Goal: Task Accomplishment & Management: Use online tool/utility

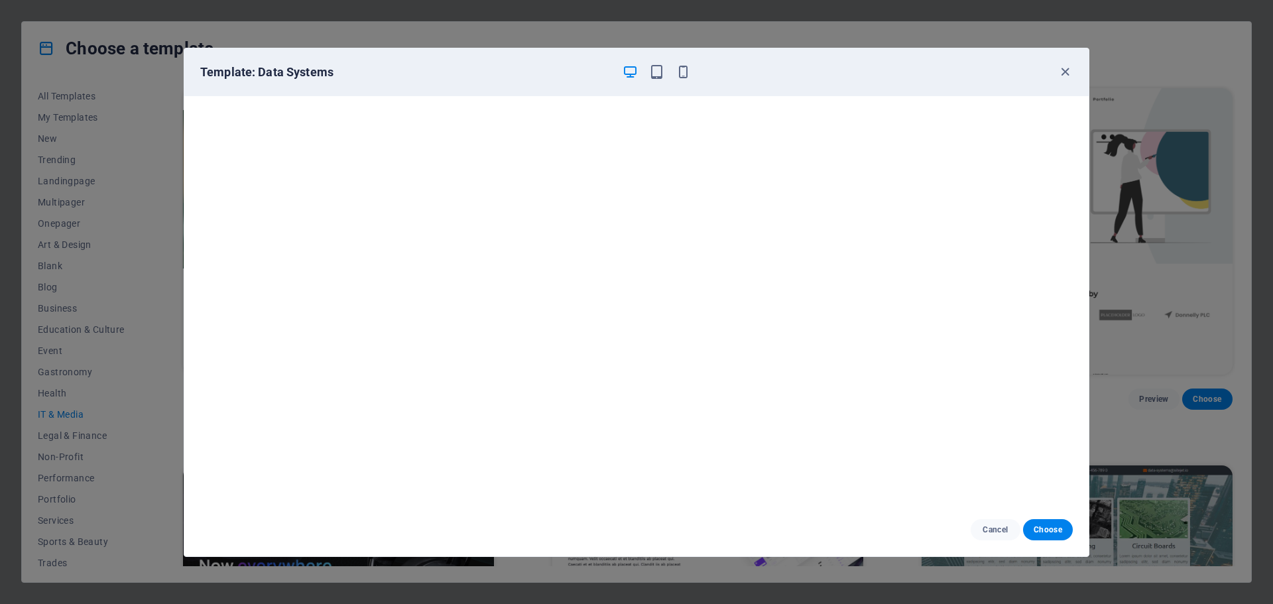
scroll to position [506, 0]
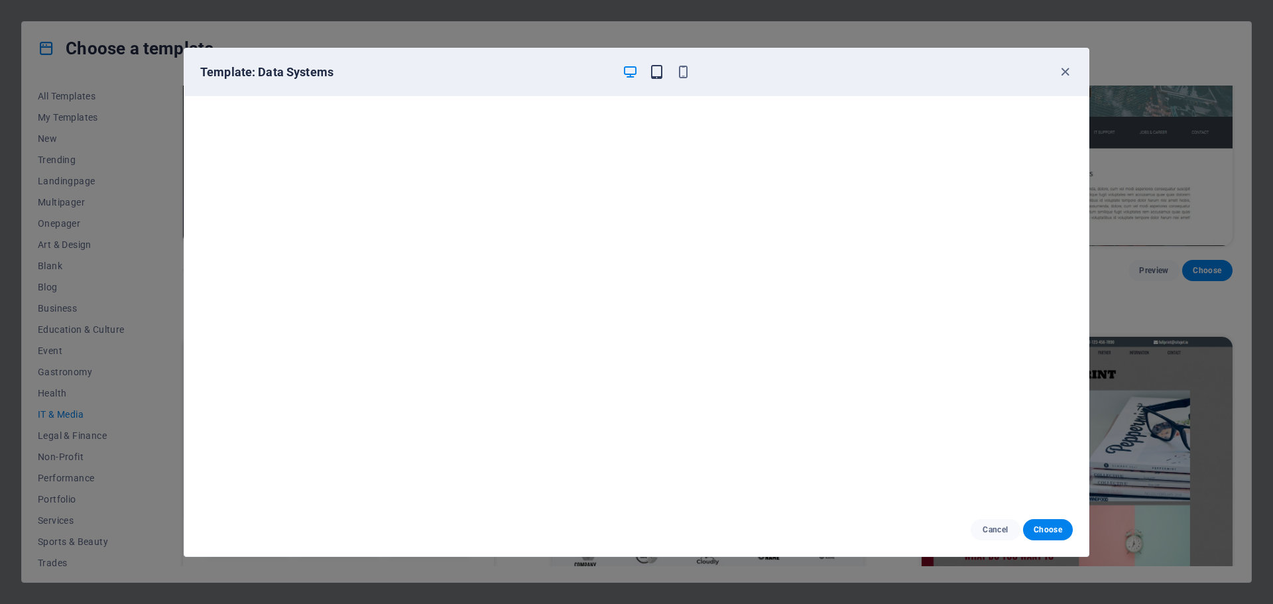
click at [651, 72] on icon "button" at bounding box center [656, 71] width 15 height 15
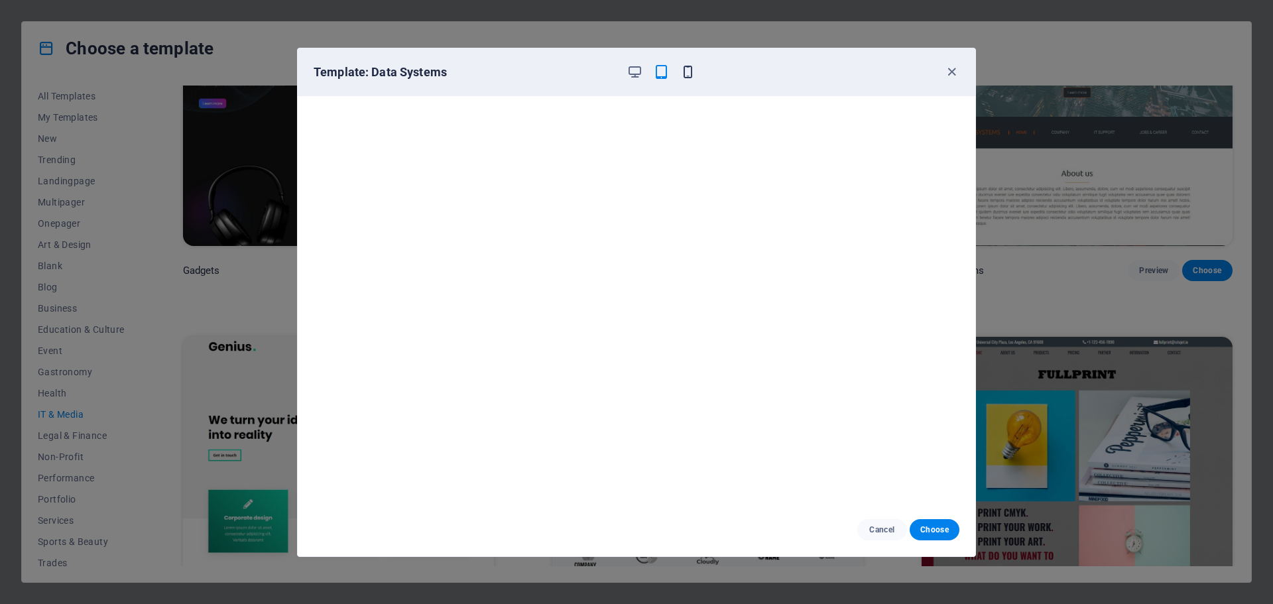
click at [690, 70] on icon "button" at bounding box center [687, 71] width 15 height 15
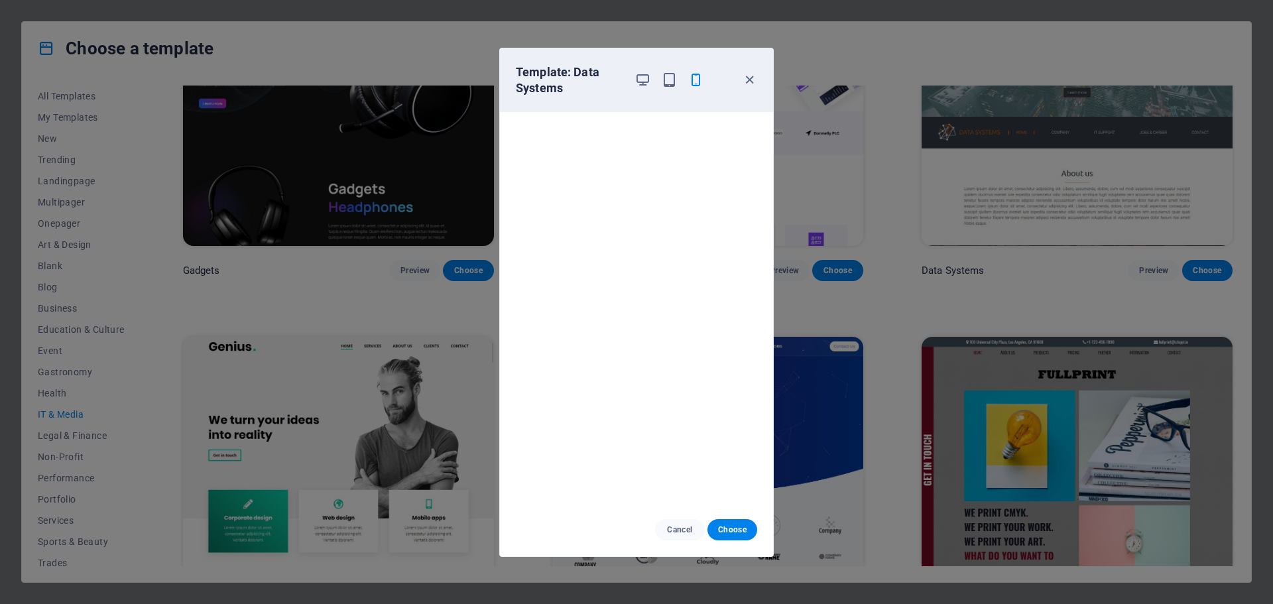
scroll to position [0, 0]
click at [748, 76] on icon "button" at bounding box center [749, 79] width 15 height 15
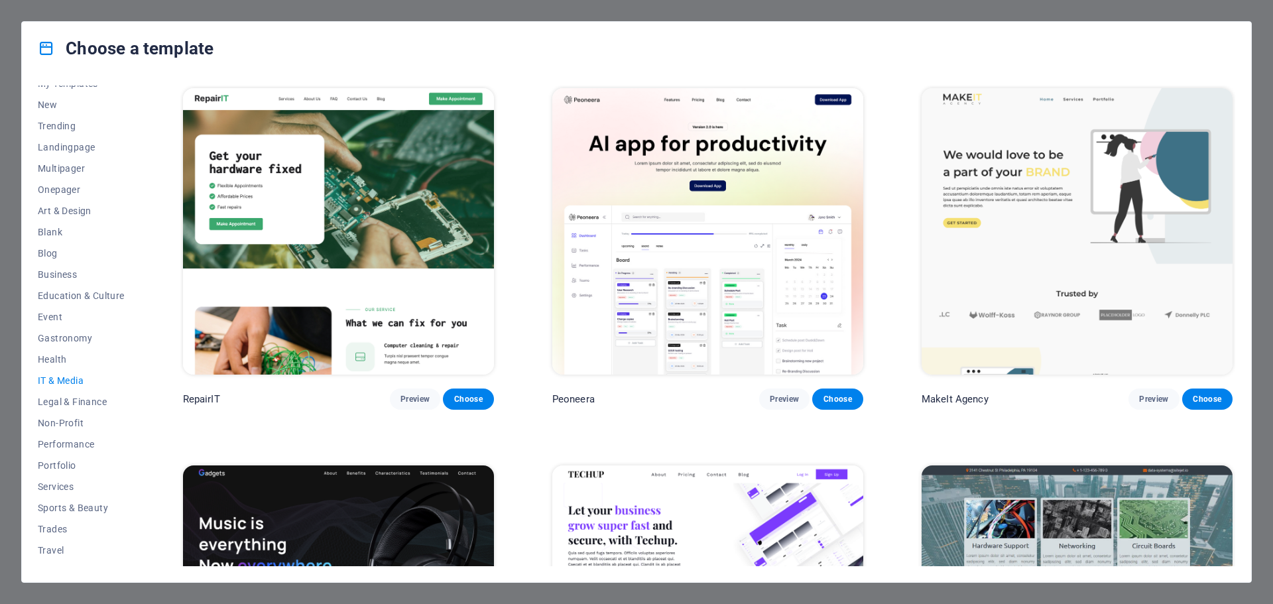
scroll to position [50, 0]
click at [56, 471] on span "Services" at bounding box center [81, 471] width 87 height 11
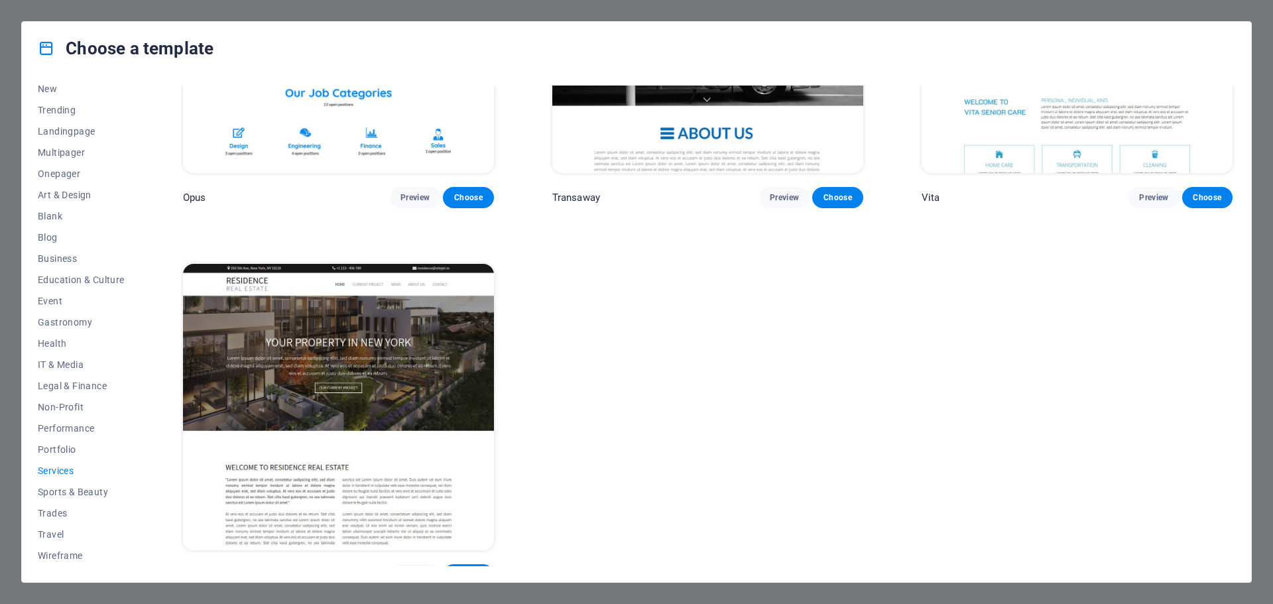
scroll to position [2474, 0]
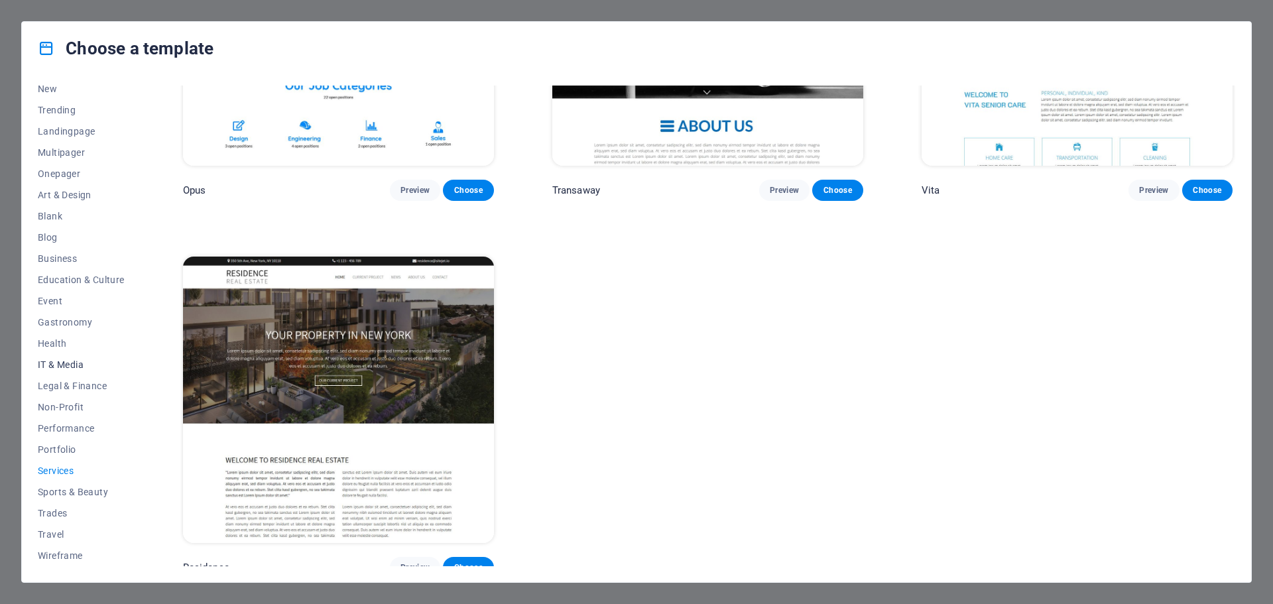
click at [56, 360] on span "IT & Media" at bounding box center [81, 364] width 87 height 11
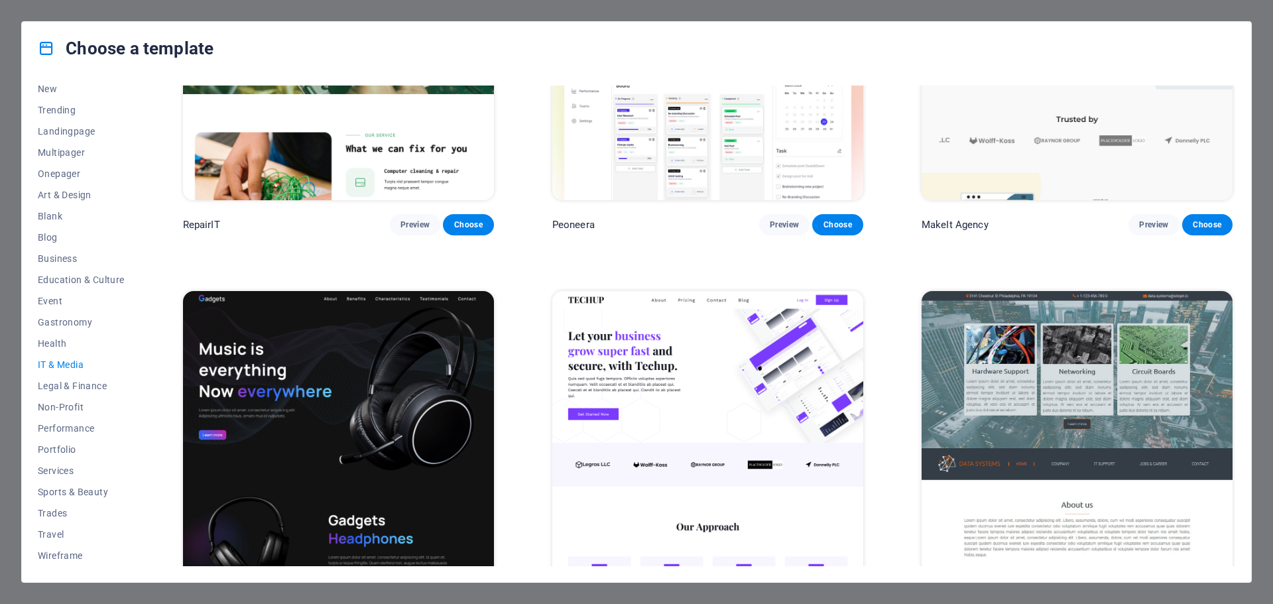
scroll to position [373, 0]
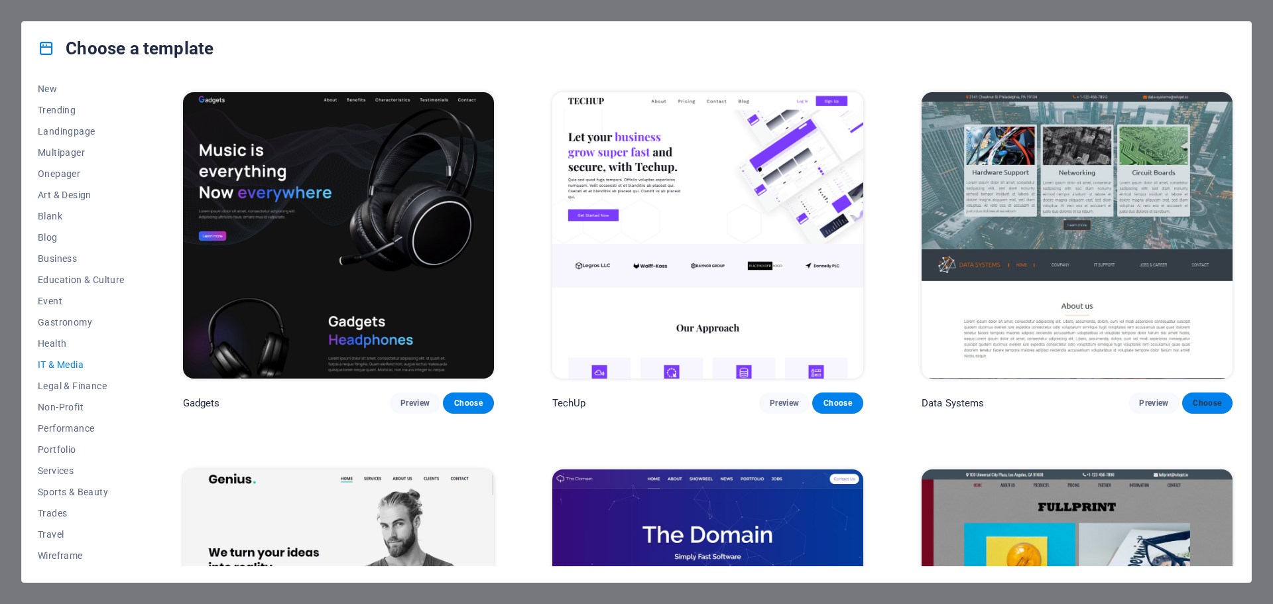
click at [1206, 399] on span "Choose" at bounding box center [1207, 403] width 29 height 11
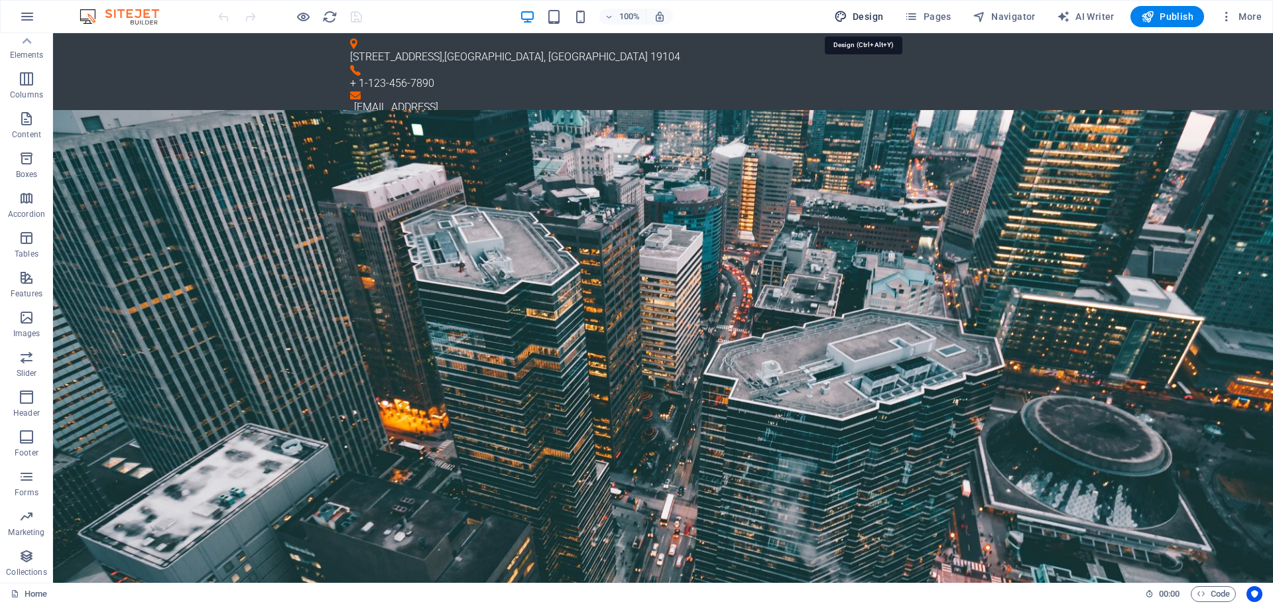
click at [865, 13] on span "Design" at bounding box center [859, 16] width 50 height 13
click at [1247, 17] on span "More" at bounding box center [1241, 16] width 42 height 13
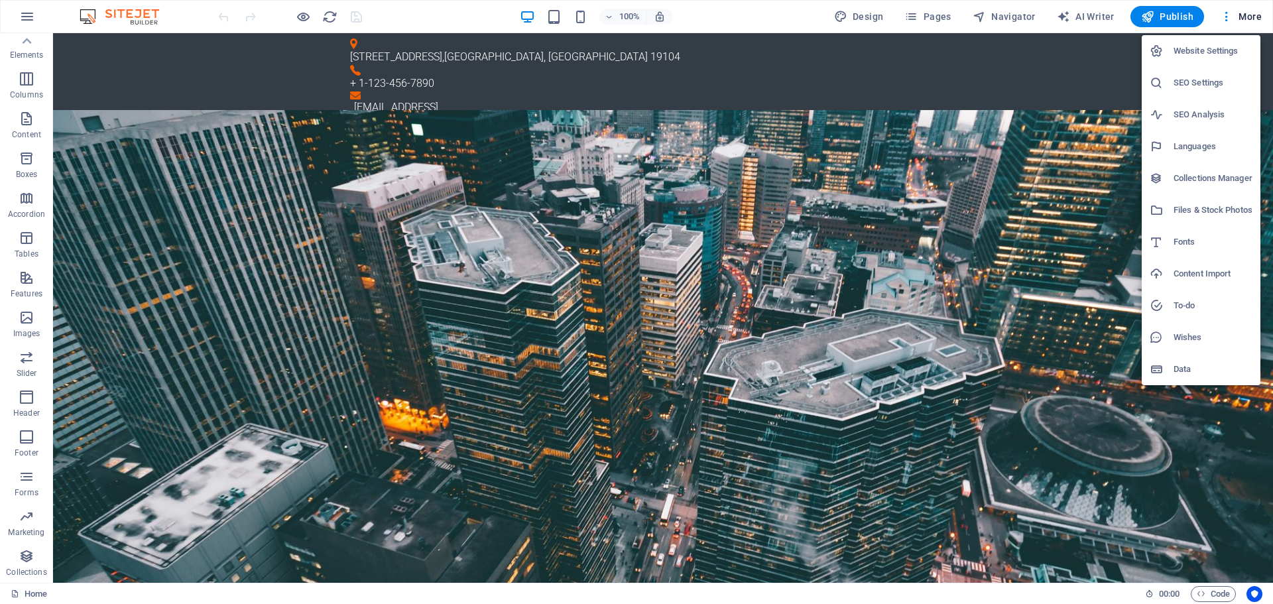
click at [23, 9] on div at bounding box center [636, 302] width 1273 height 604
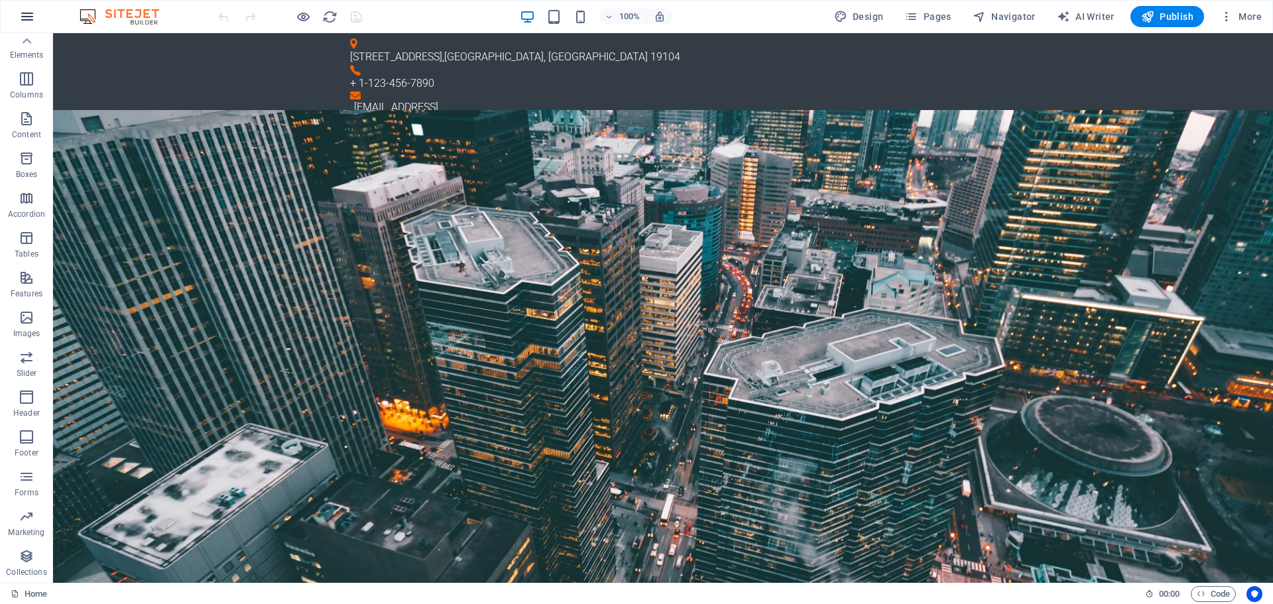
click at [20, 16] on icon "button" at bounding box center [27, 17] width 16 height 16
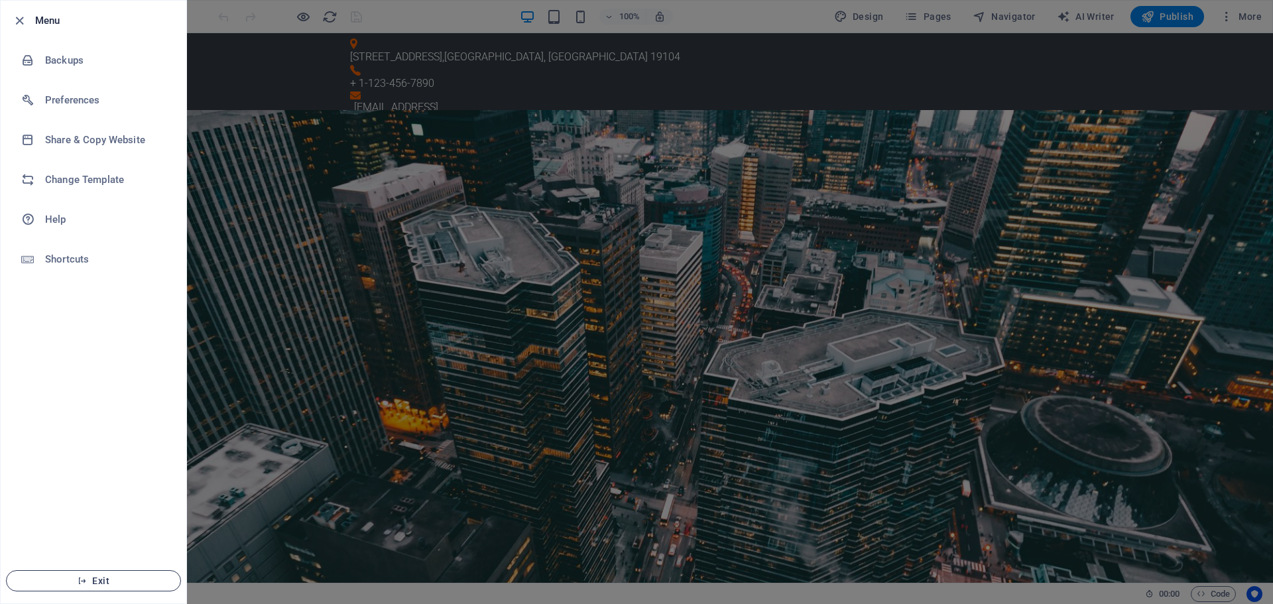
click at [101, 578] on span "Exit" at bounding box center [93, 581] width 153 height 11
click at [42, 25] on h6 "Menu" at bounding box center [105, 21] width 141 height 16
